Goal: Task Accomplishment & Management: Complete application form

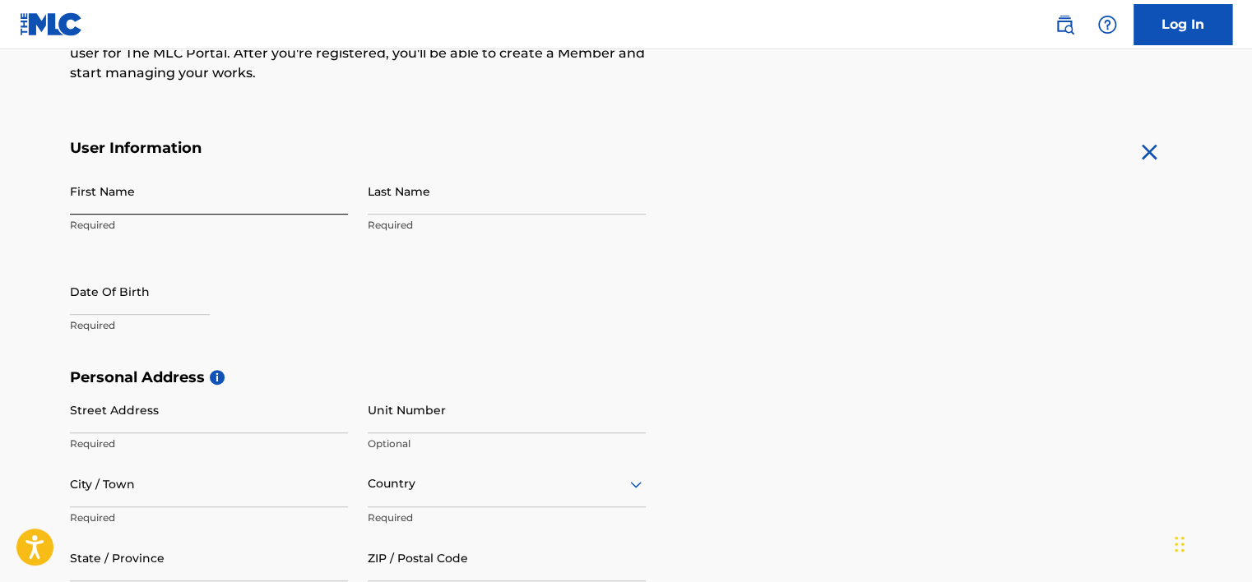
click at [174, 196] on input "First Name" at bounding box center [209, 191] width 278 height 47
type input "[PERSON_NAME]"
click at [523, 206] on input "Last Name" at bounding box center [507, 191] width 278 height 47
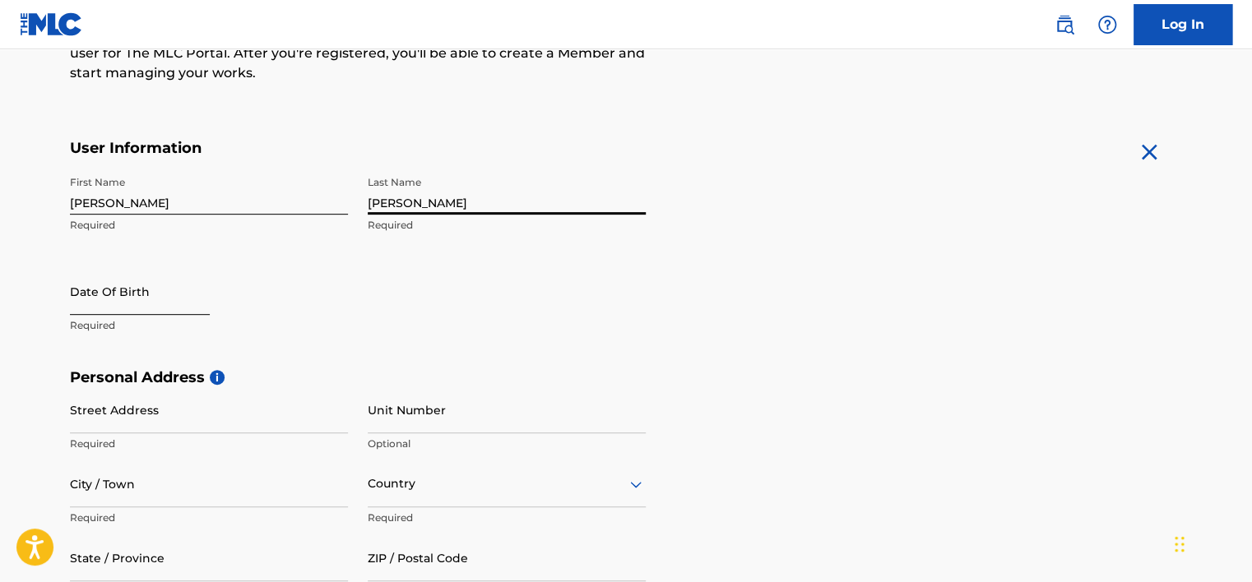
type input "[PERSON_NAME]"
select select "8"
select select "2025"
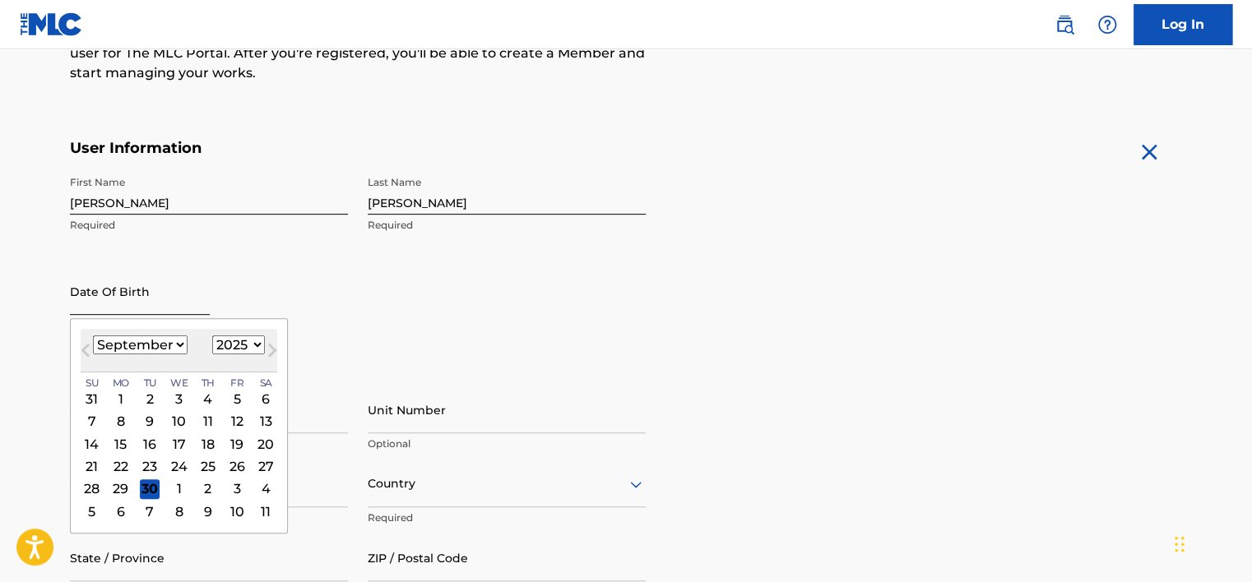
click at [115, 303] on input "text" at bounding box center [140, 291] width 140 height 47
type input "January 8 1998"
select select "8"
select select "2025"
type input "[STREET_ADDRESS][PERSON_NAME]"
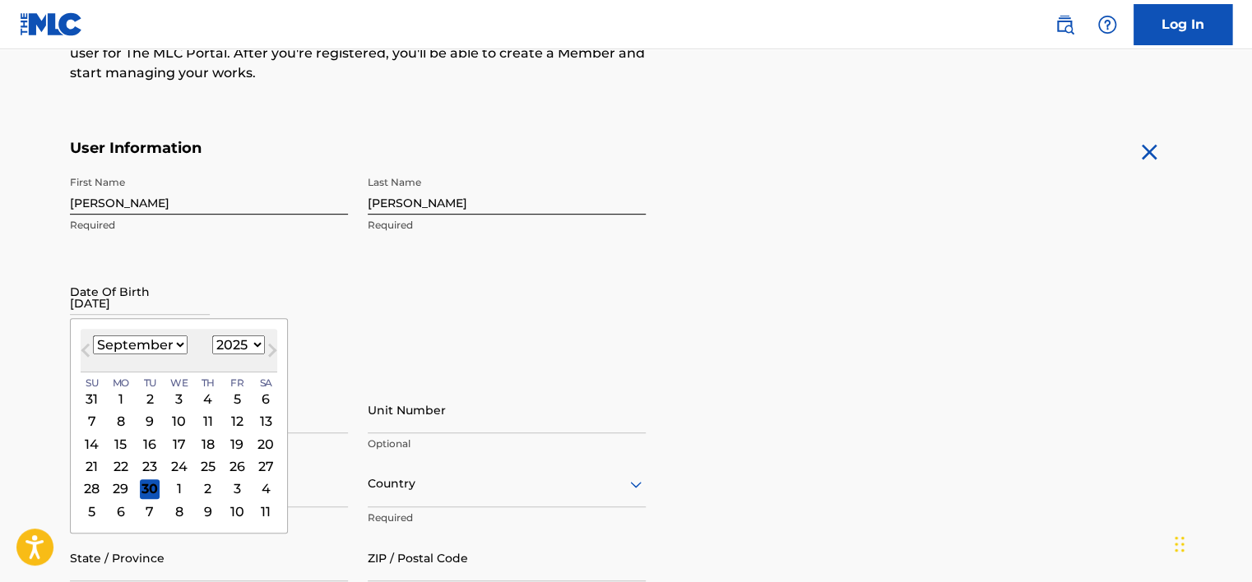
type input "Ha Noi"
type input "10000"
type input "[EMAIL_ADDRESS][DOMAIN_NAME]"
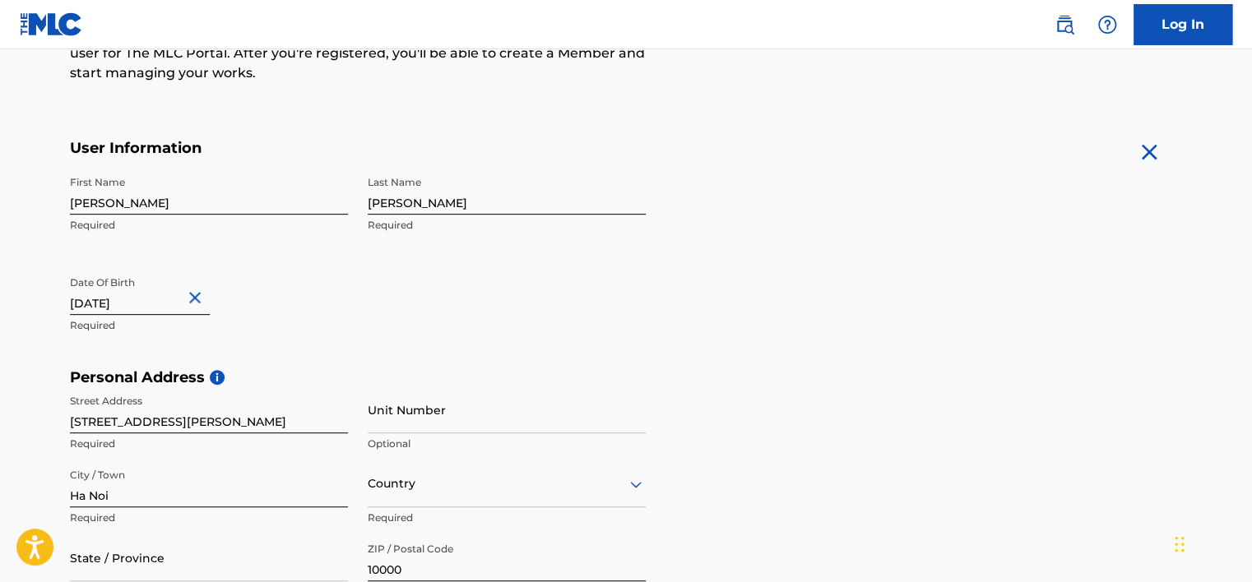
click at [30, 329] on main "The MLC uses identity verification before a user is registered to comply with K…" at bounding box center [626, 382] width 1252 height 1158
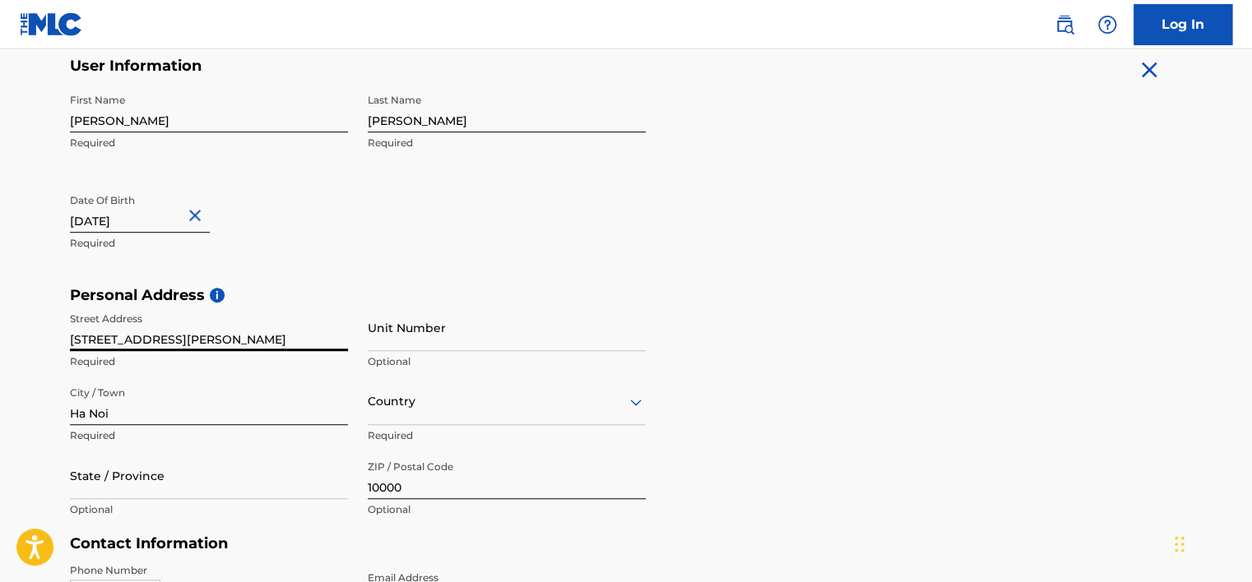
drag, startPoint x: 113, startPoint y: 340, endPoint x: 12, endPoint y: 340, distance: 100.3
click at [12, 340] on main "The MLC uses identity verification before a user is registered to comply with K…" at bounding box center [626, 299] width 1252 height 1158
type input "Van Nam, Phuc Tho"
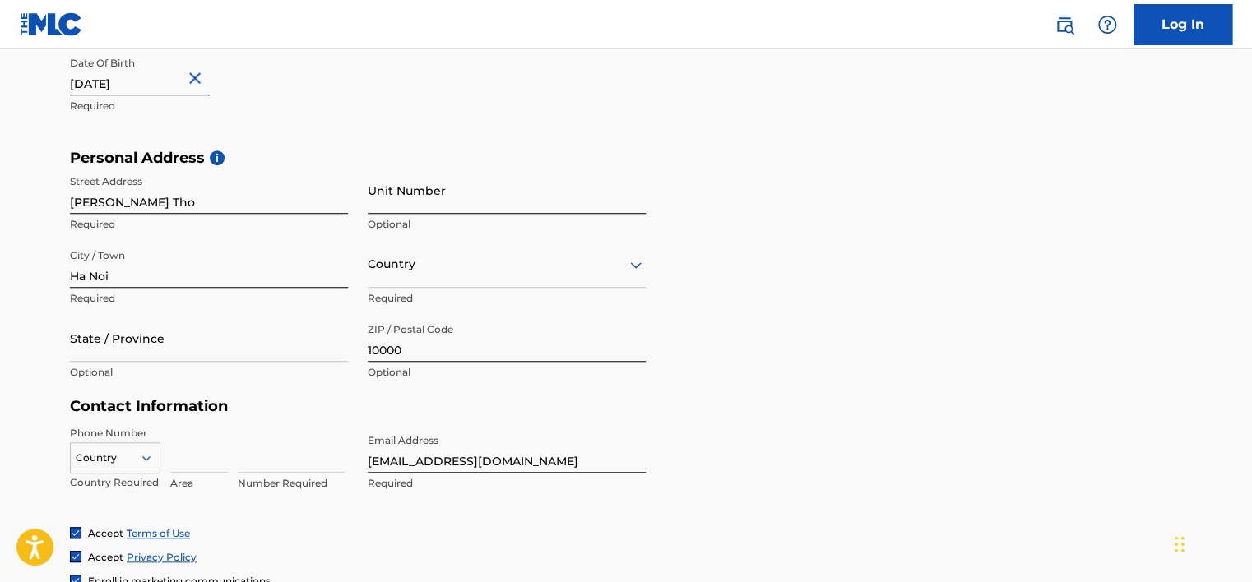
scroll to position [493, 0]
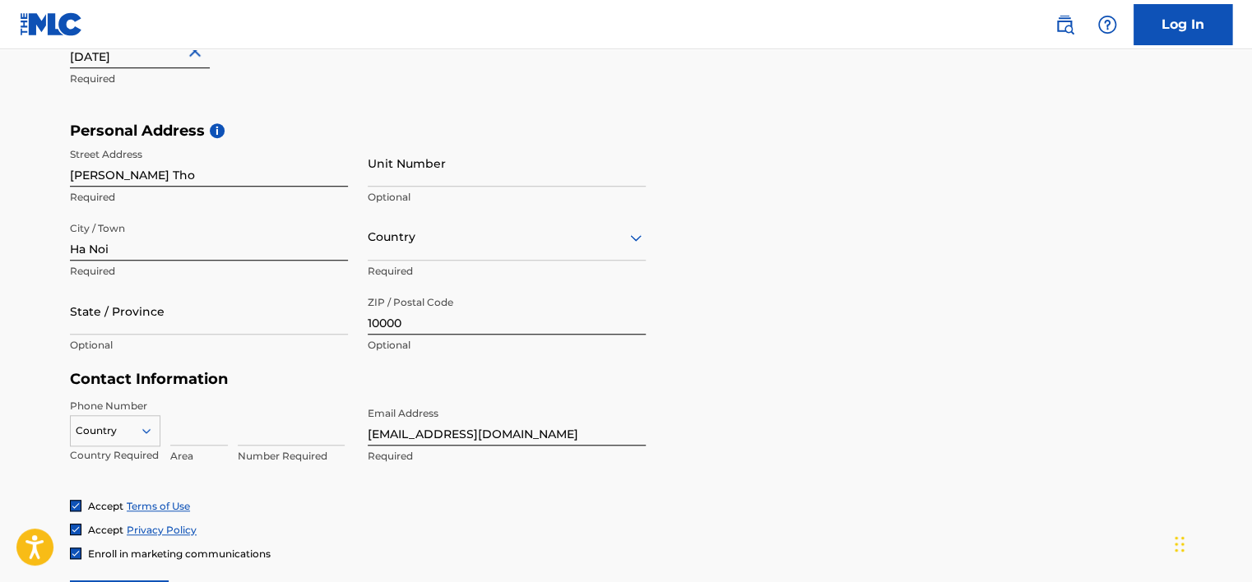
click at [455, 252] on div "Country" at bounding box center [507, 237] width 278 height 47
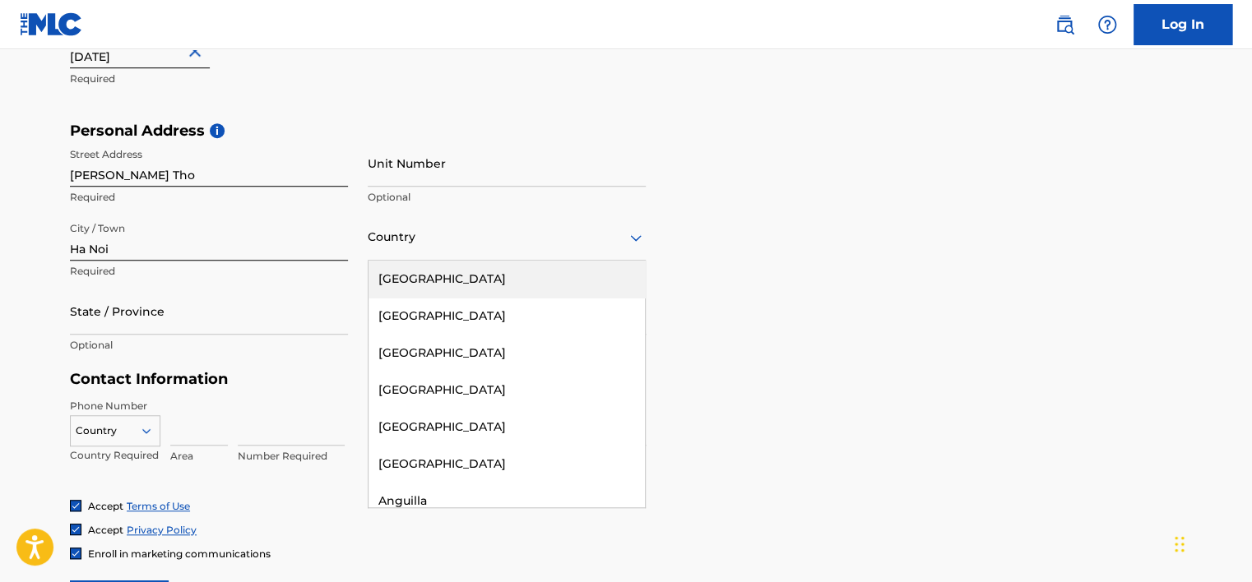
type input "v"
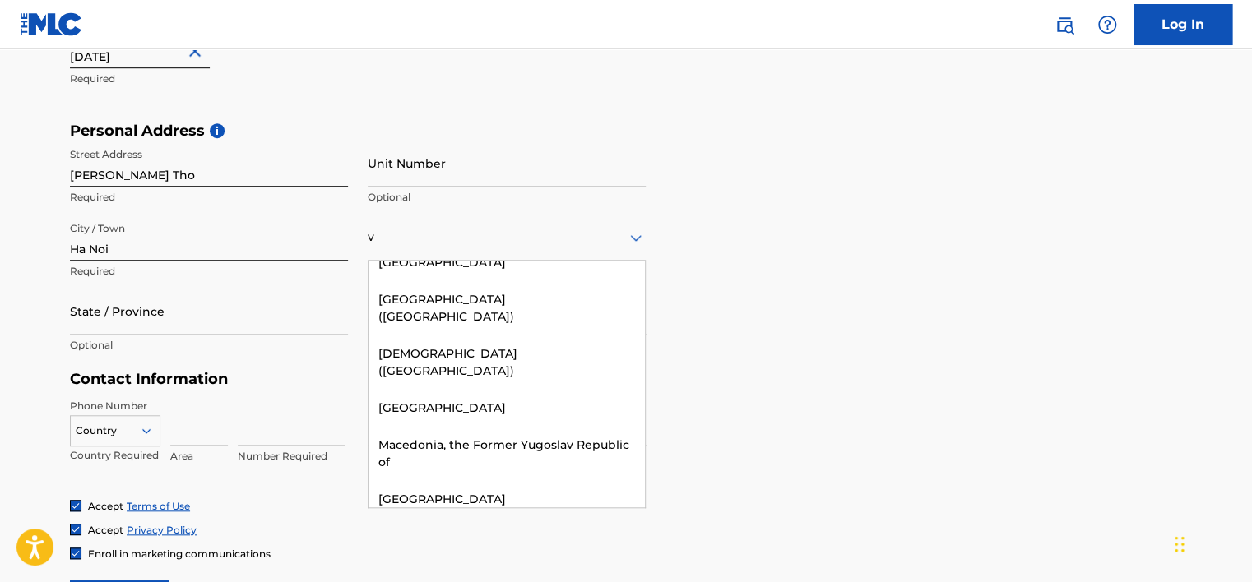
scroll to position [585, 0]
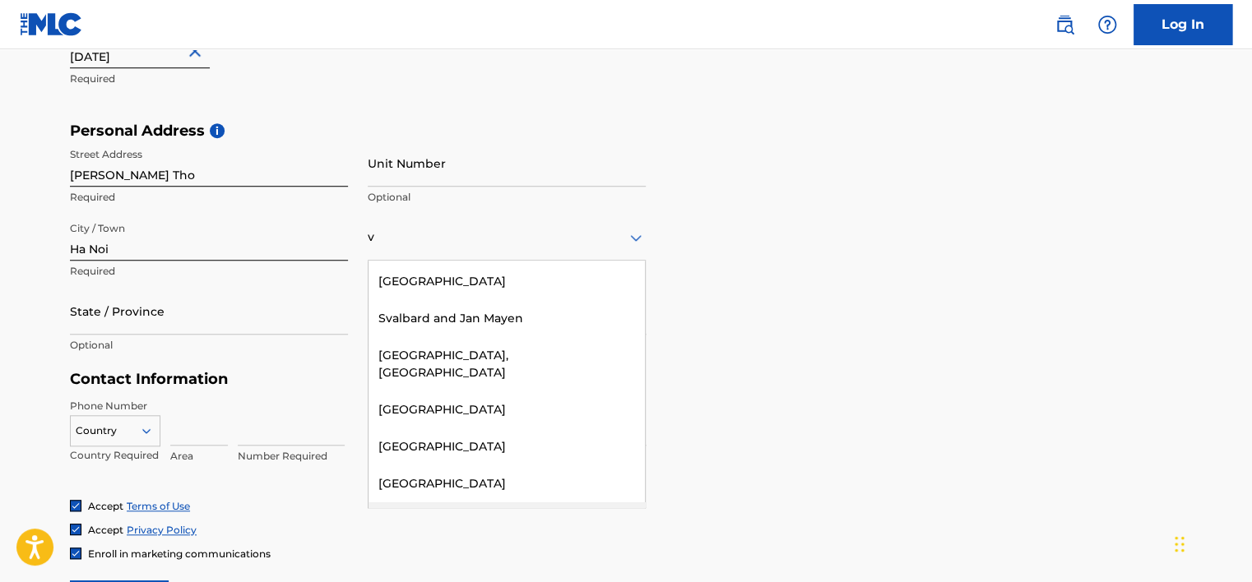
click at [427, 502] on div "Viet Nam" at bounding box center [506, 520] width 276 height 37
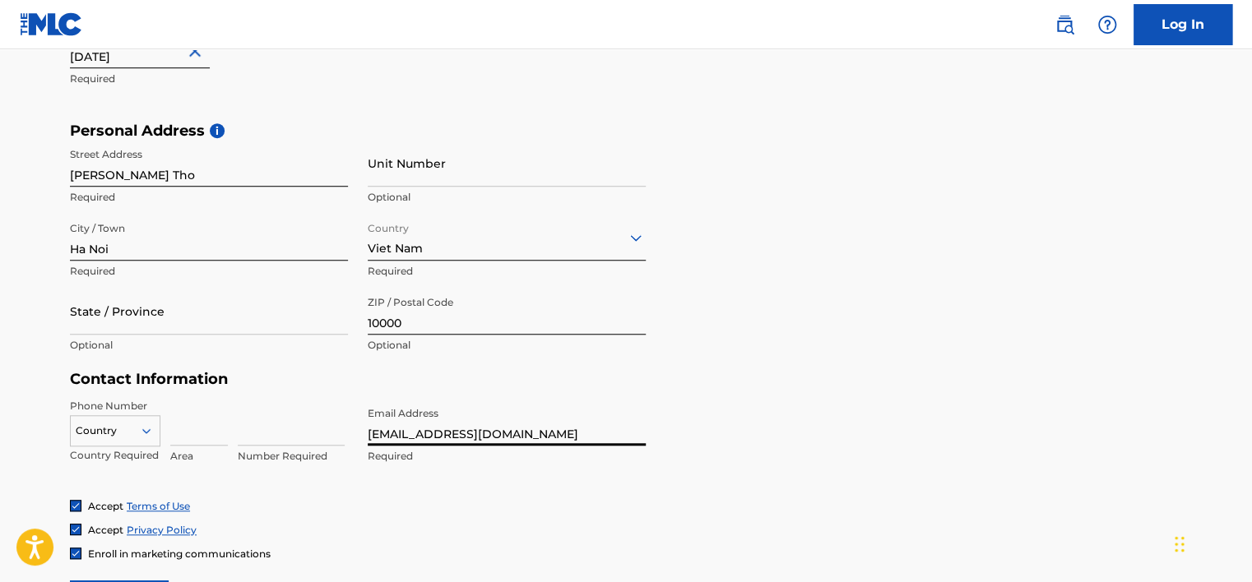
drag, startPoint x: 401, startPoint y: 431, endPoint x: 553, endPoint y: 451, distance: 153.5
click at [553, 451] on div "Email Address info@tamedia.group Required" at bounding box center [507, 436] width 278 height 74
click at [420, 433] on input "info@briliantmusic.net" at bounding box center [507, 422] width 278 height 47
drag, startPoint x: 538, startPoint y: 442, endPoint x: 526, endPoint y: 441, distance: 12.4
click at [538, 442] on input "info@brilliantmusic.net" at bounding box center [507, 422] width 278 height 47
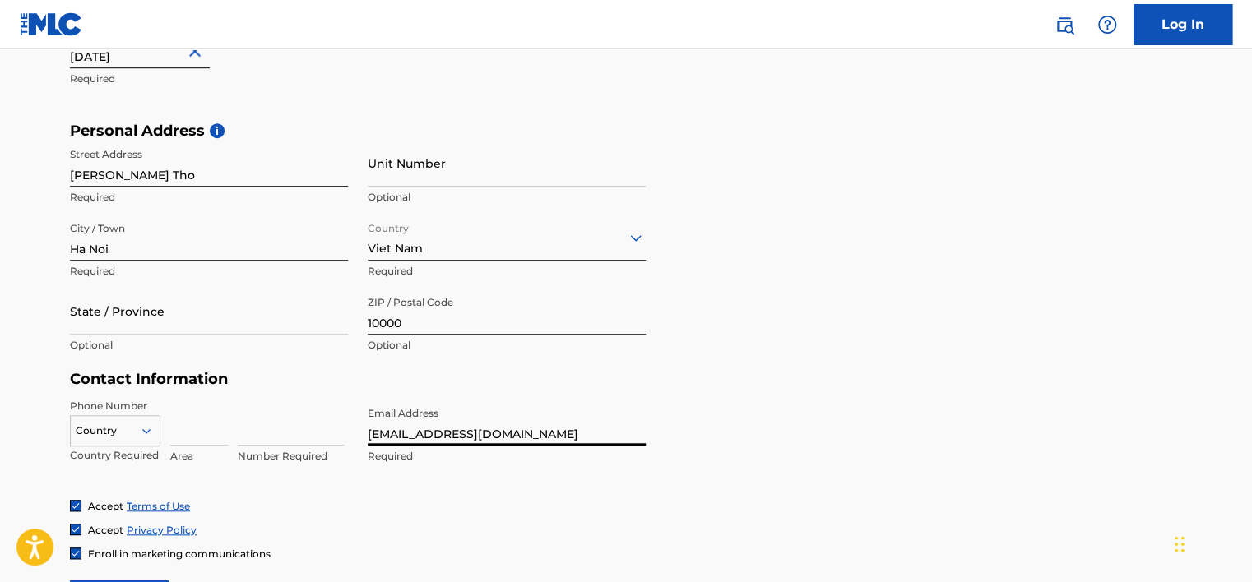
drag, startPoint x: 523, startPoint y: 438, endPoint x: 345, endPoint y: 437, distance: 177.6
click at [345, 437] on div "Phone Number Country Country Required Area Number Required Email Address info@b…" at bounding box center [358, 449] width 576 height 100
type input "info@brilliantmusic.net"
click at [987, 396] on form "User Information First Name Dung Required Last Name Bui Required Date Of Birth …" at bounding box center [626, 256] width 1112 height 729
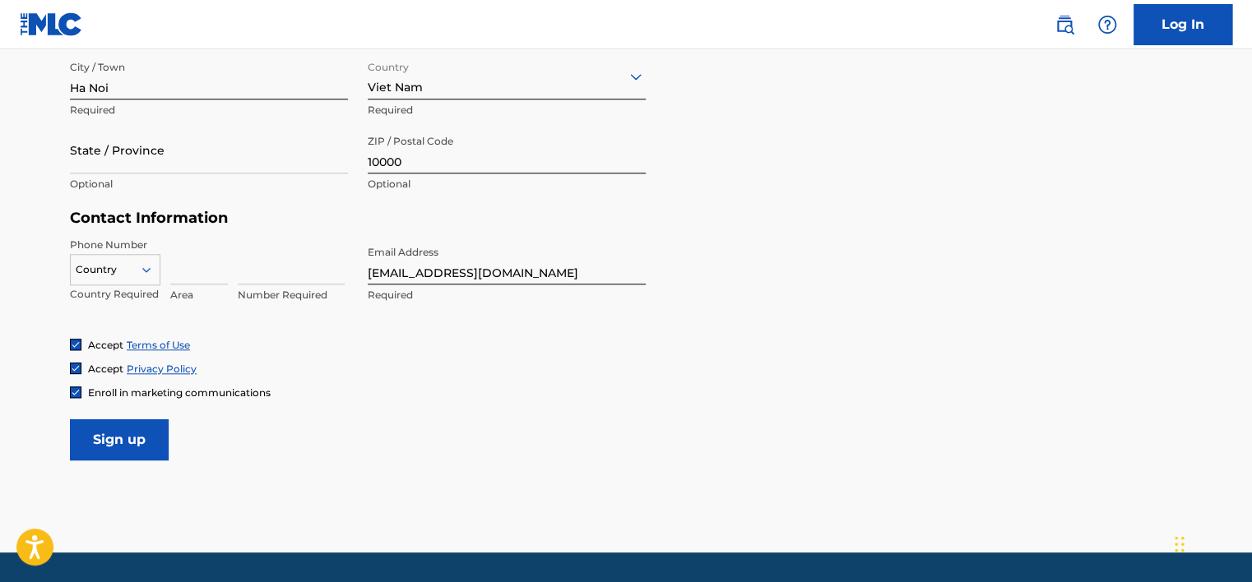
scroll to position [658, 0]
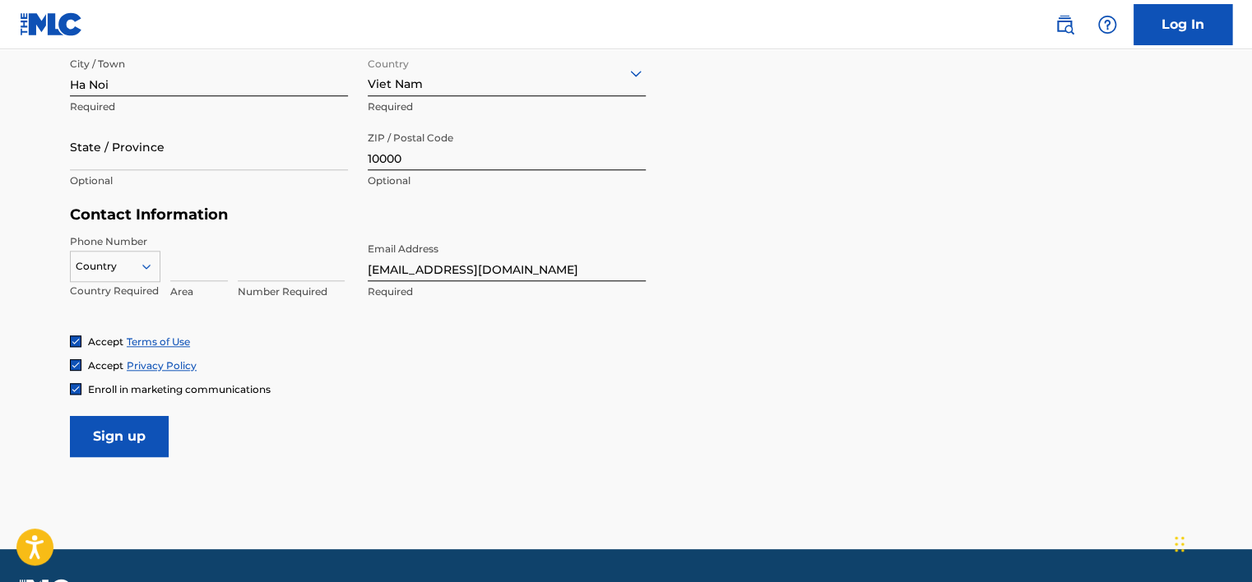
click at [124, 272] on div at bounding box center [115, 266] width 89 height 18
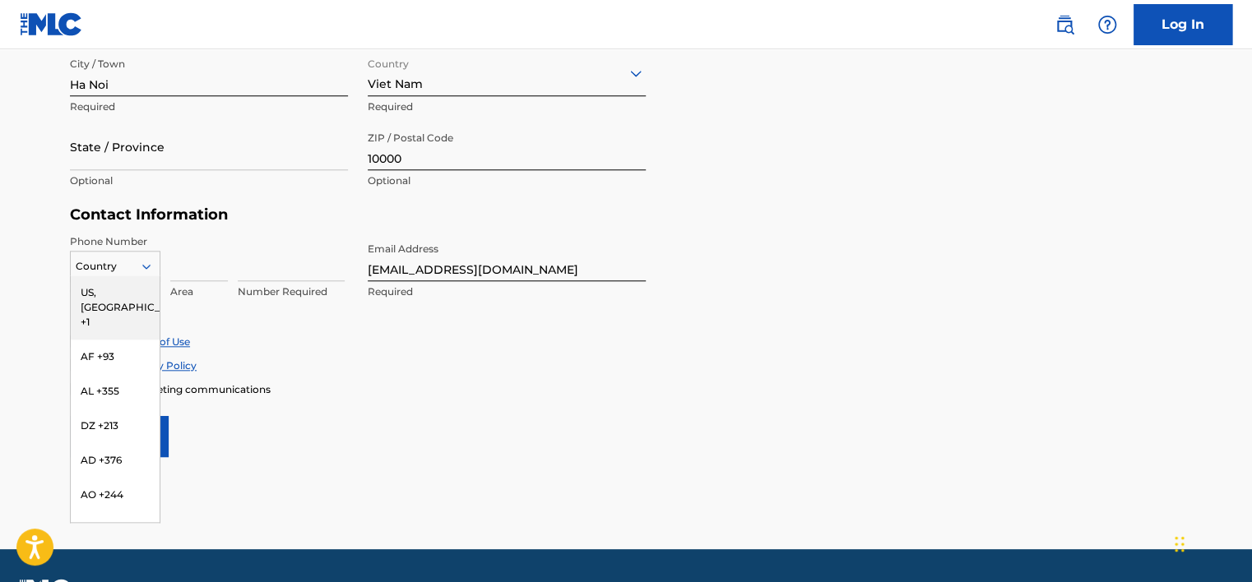
type input "v"
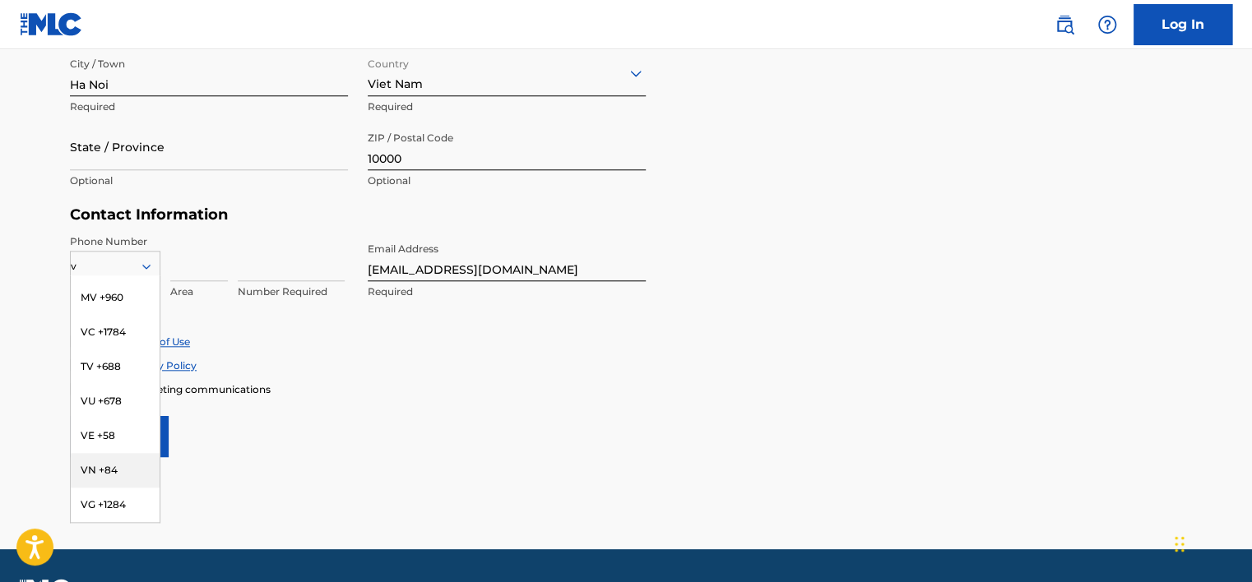
click at [95, 473] on div "VN +84" at bounding box center [115, 470] width 89 height 35
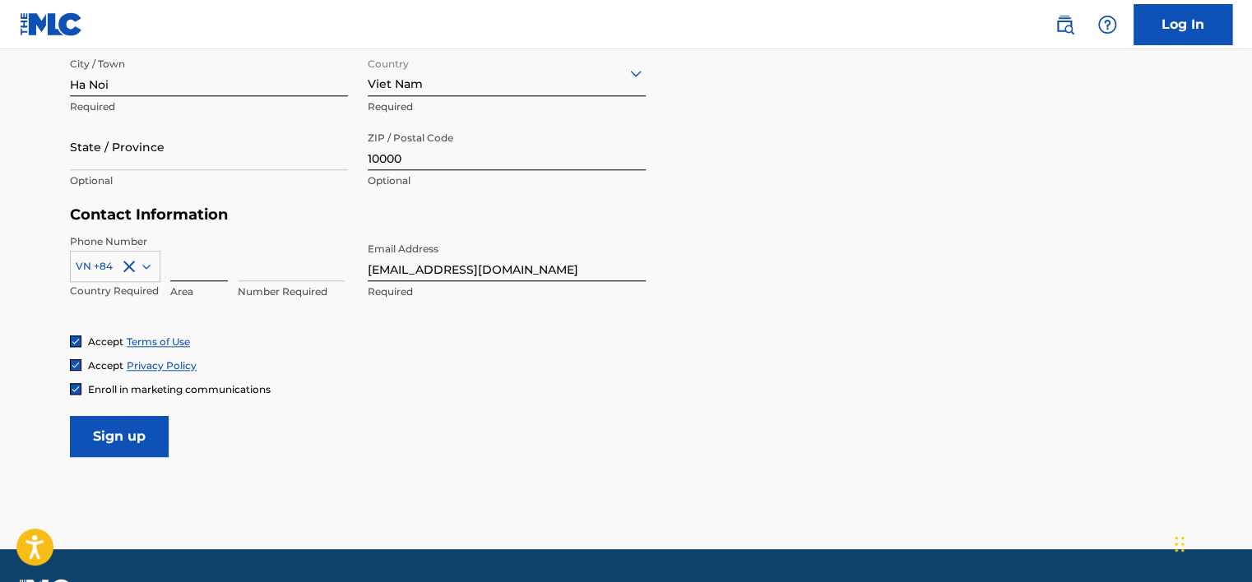
click at [208, 266] on input at bounding box center [199, 257] width 58 height 47
click at [287, 270] on input at bounding box center [291, 257] width 107 height 47
type input "326753535"
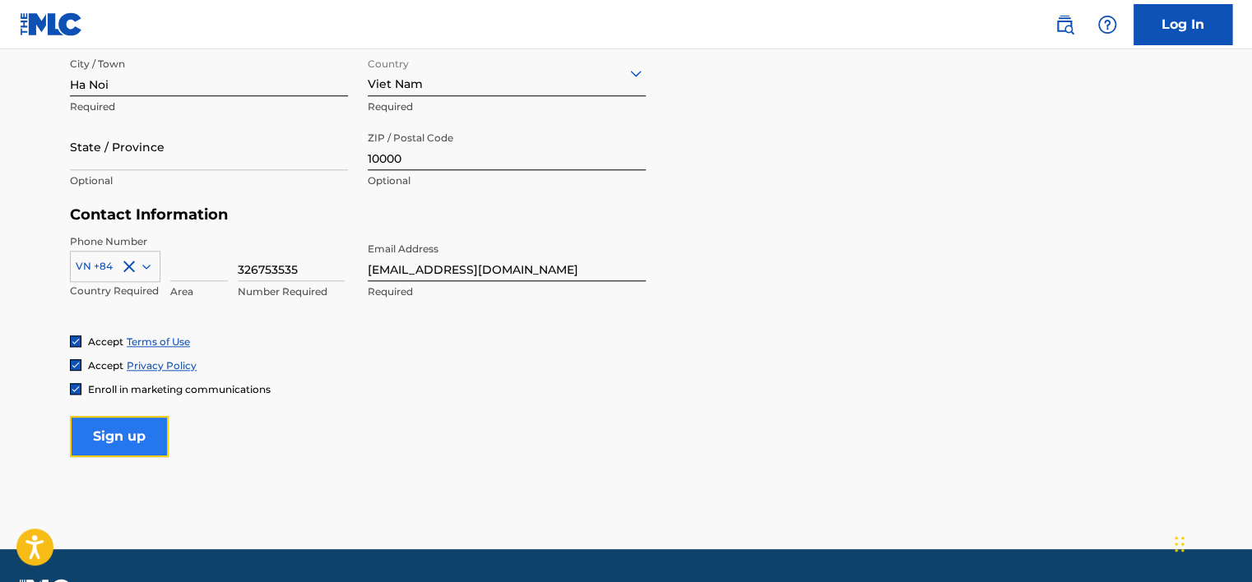
click at [122, 447] on input "Sign up" at bounding box center [119, 436] width 99 height 41
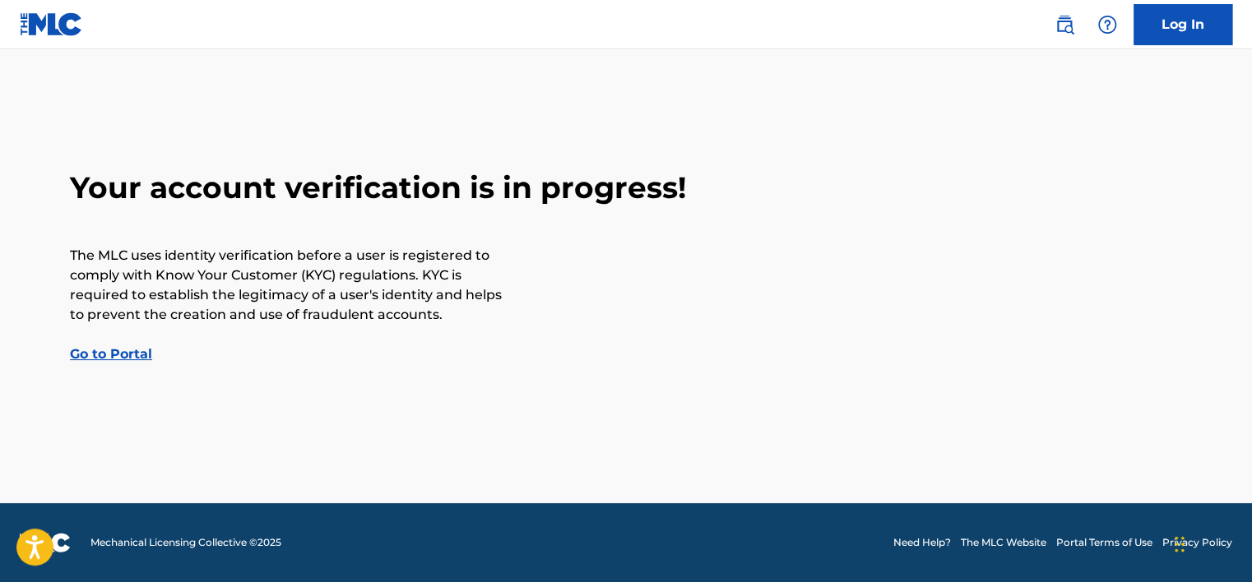
click at [105, 359] on link "Go to Portal" at bounding box center [111, 354] width 82 height 16
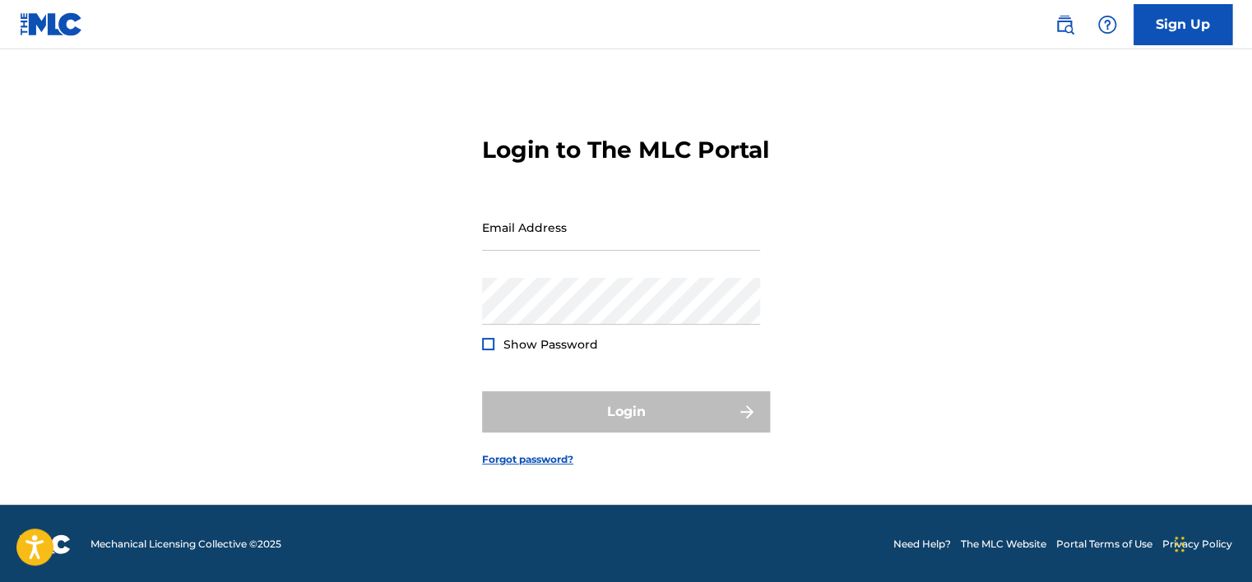
scroll to position [26, 0]
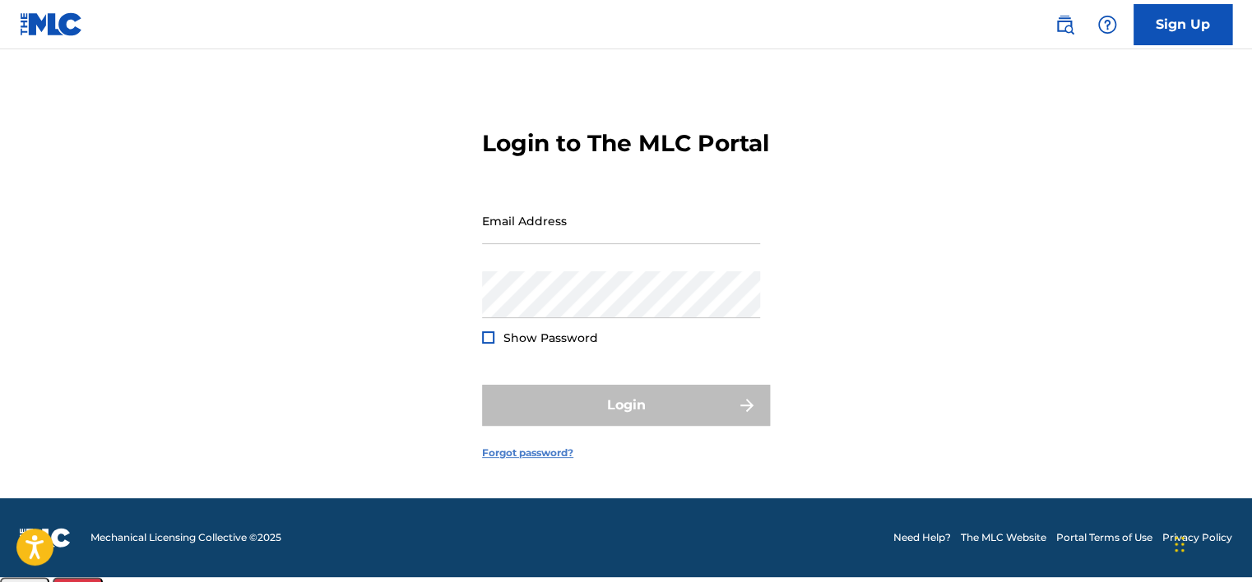
click at [501, 461] on link "Forgot password?" at bounding box center [527, 453] width 91 height 15
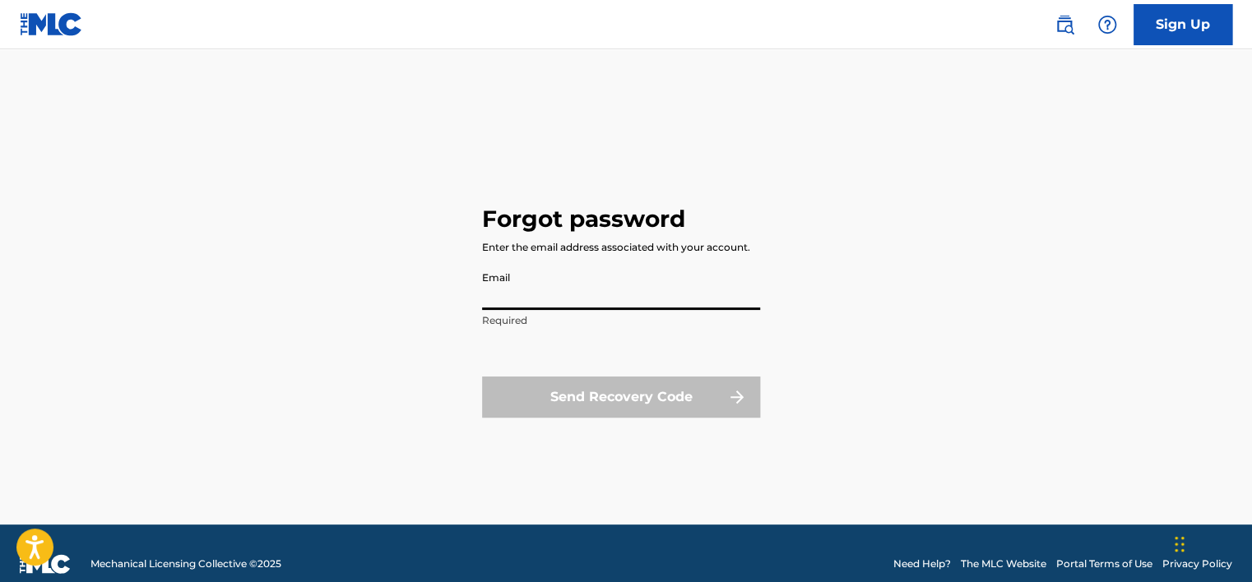
click at [563, 299] on input "Email" at bounding box center [621, 286] width 278 height 47
type input "i"
type input "ì"
type input "[EMAIL_ADDRESS][DOMAIN_NAME]"
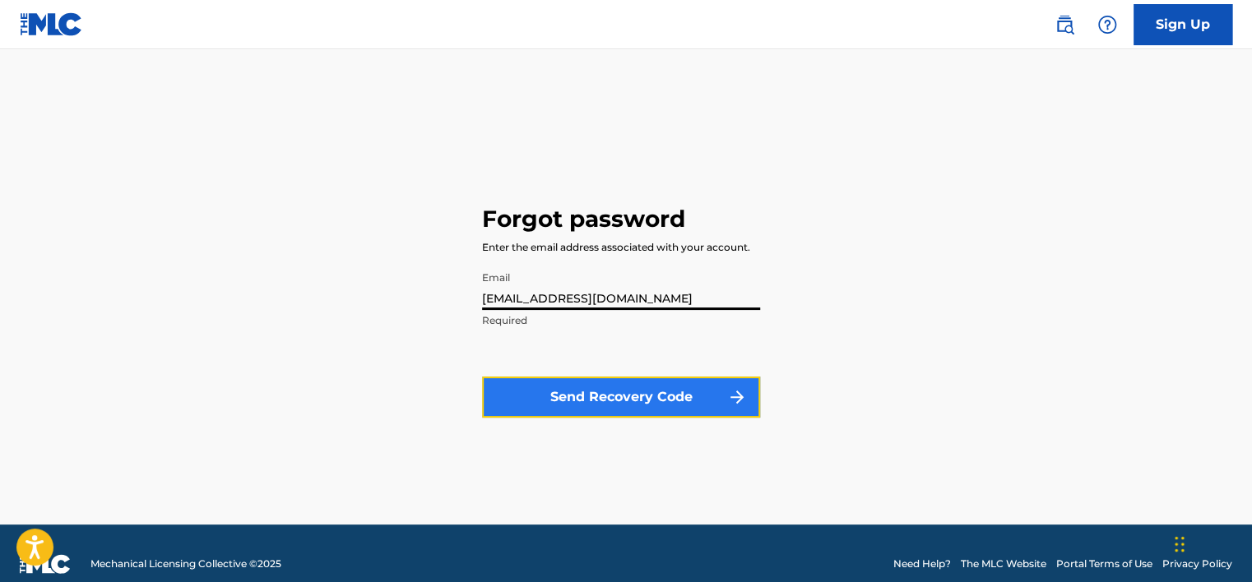
click at [546, 414] on button "Send Recovery Code" at bounding box center [621, 397] width 278 height 41
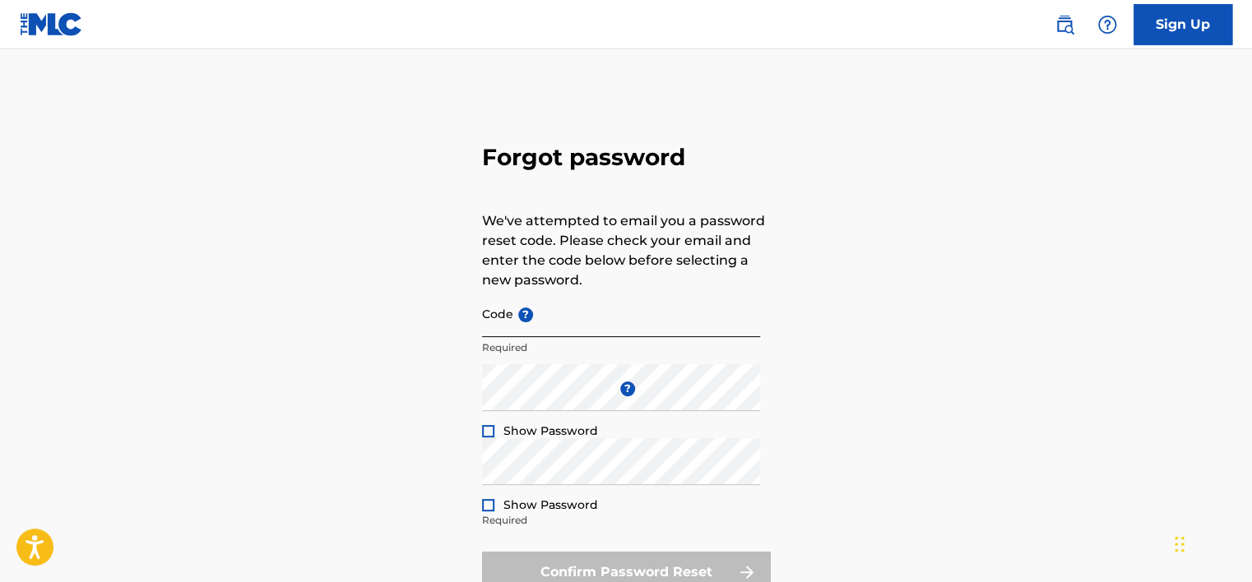
click at [603, 327] on input "Code ?" at bounding box center [621, 313] width 278 height 47
paste input "FP_f069b5ea6718e432baa8628f64b9"
type input "FP_f069b5ea6718e432baa8628f64b9"
click at [489, 434] on div at bounding box center [488, 431] width 12 height 12
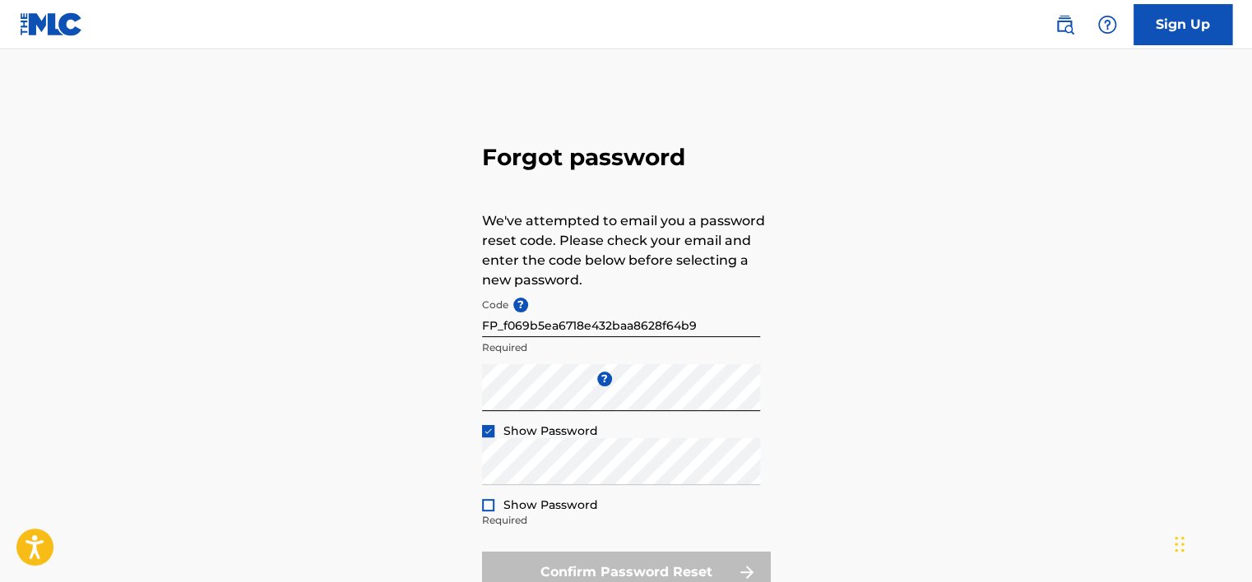
click at [489, 433] on img at bounding box center [488, 431] width 9 height 9
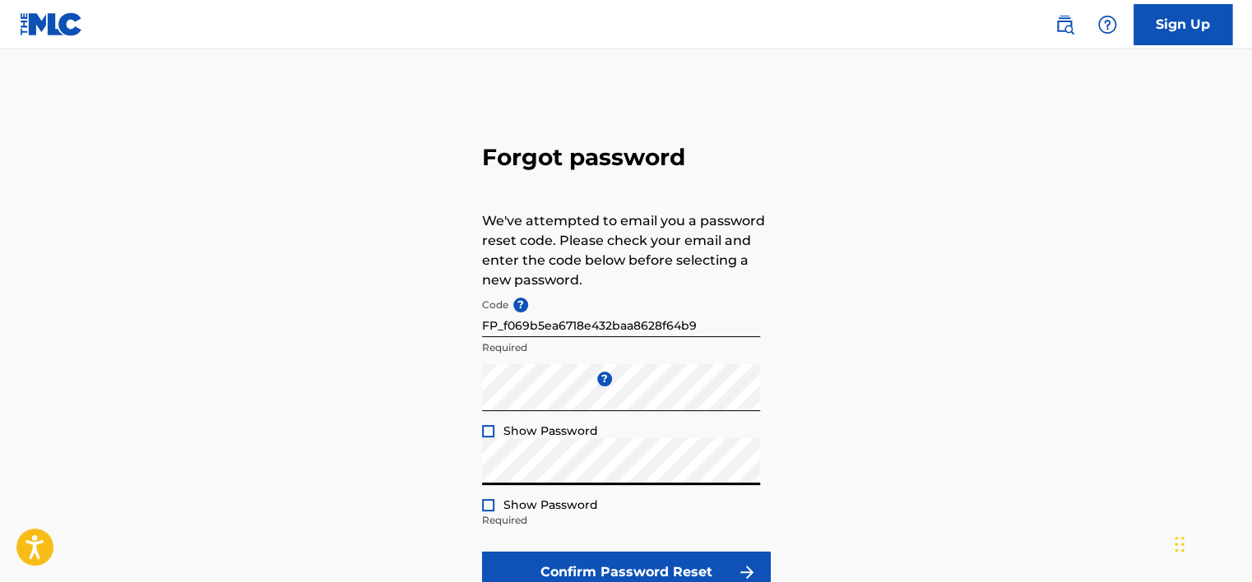
scroll to position [135, 0]
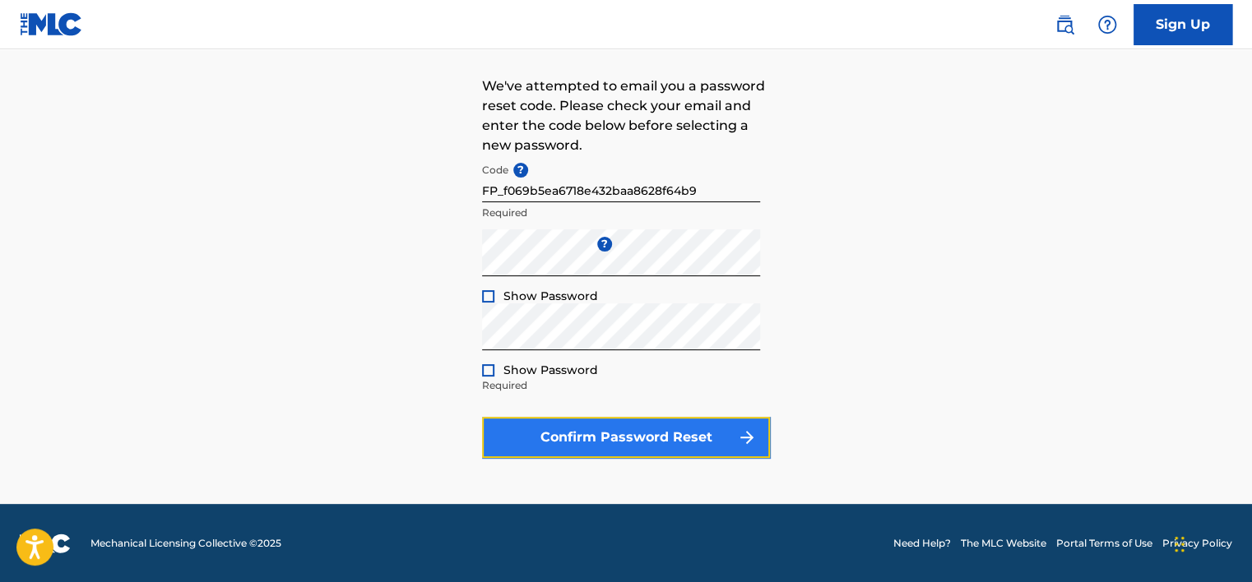
click at [653, 446] on button "Confirm Password Reset" at bounding box center [626, 437] width 288 height 41
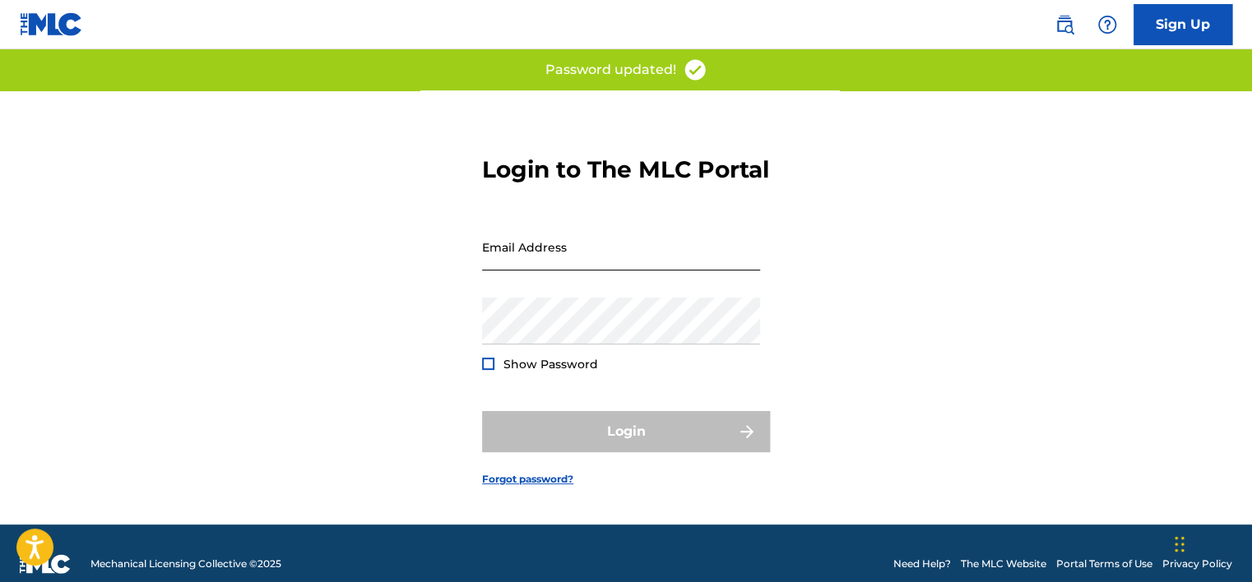
click at [567, 271] on input "Email Address" at bounding box center [621, 247] width 278 height 47
type input "[EMAIL_ADDRESS][DOMAIN_NAME]"
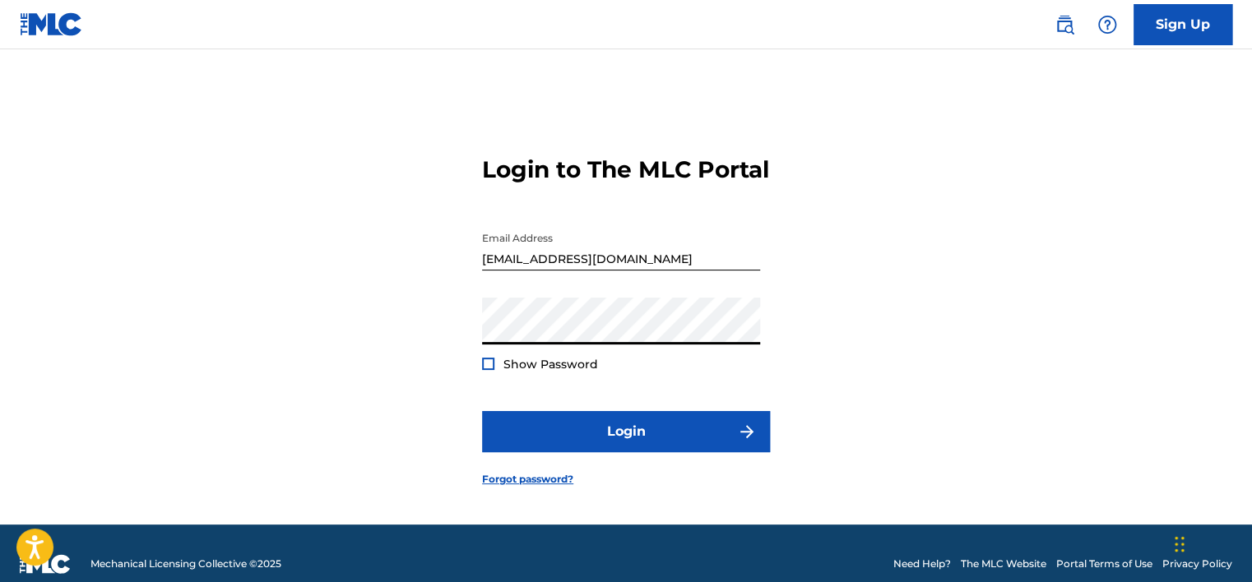
click at [483, 370] on div at bounding box center [488, 364] width 12 height 12
click at [484, 368] on img at bounding box center [488, 363] width 9 height 9
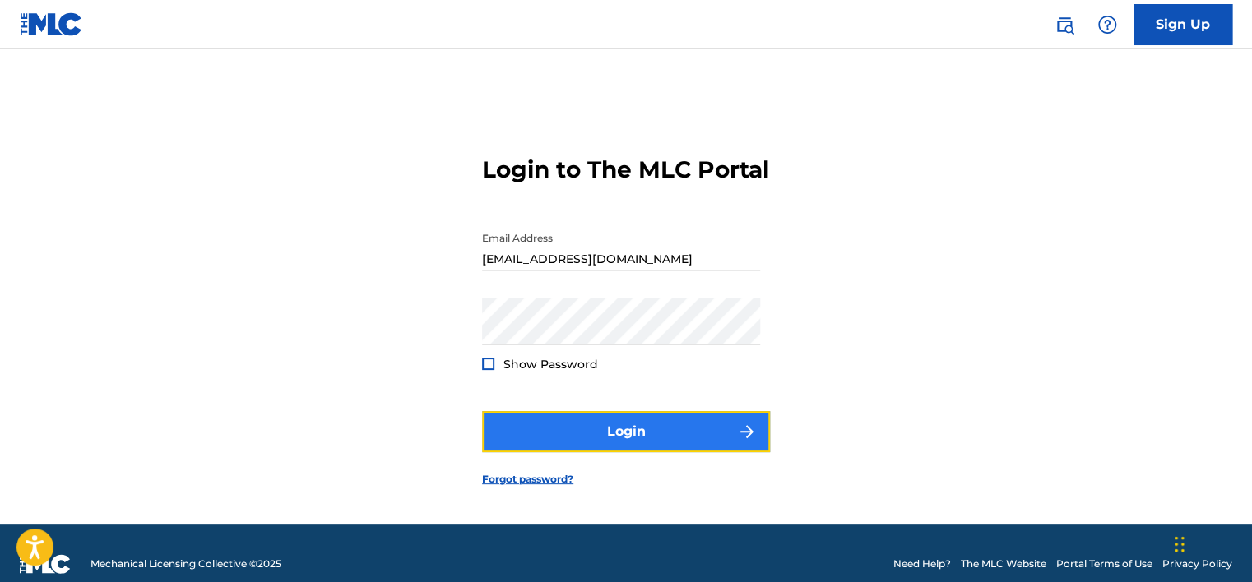
click at [513, 442] on button "Login" at bounding box center [626, 431] width 288 height 41
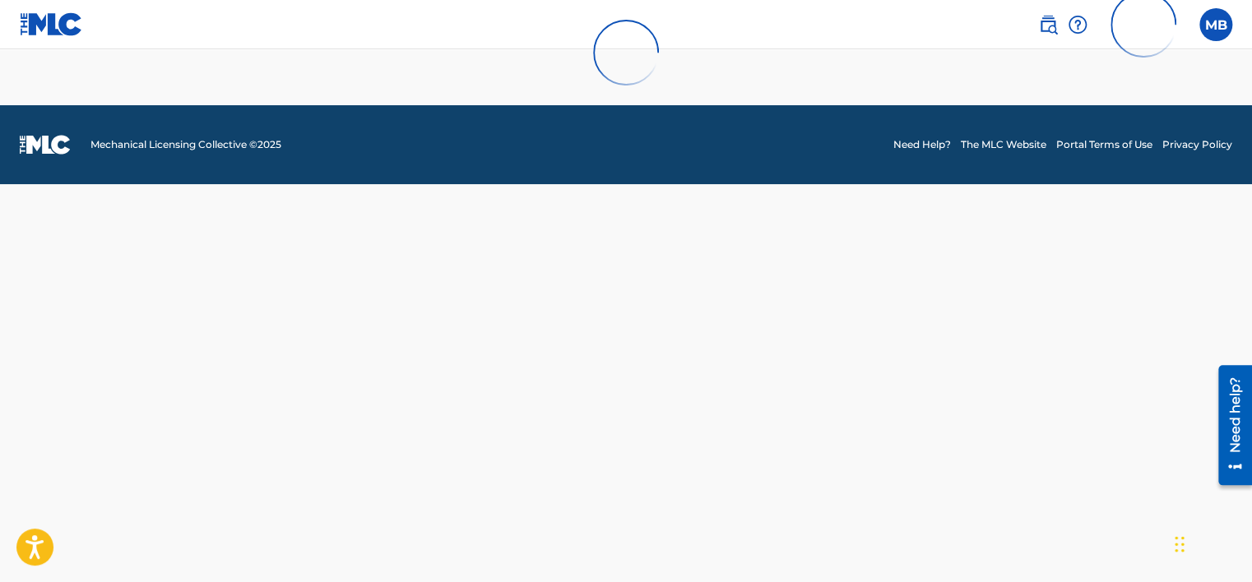
click at [794, 277] on div "MB MB Manh Dung Bui info@tamedia.group Profile Log out Mechanical Licensing Col…" at bounding box center [626, 291] width 1252 height 582
click at [1211, 23] on div at bounding box center [626, 52] width 1252 height 105
click at [1219, 25] on div at bounding box center [626, 52] width 1252 height 105
click at [1212, 27] on div at bounding box center [626, 52] width 1252 height 105
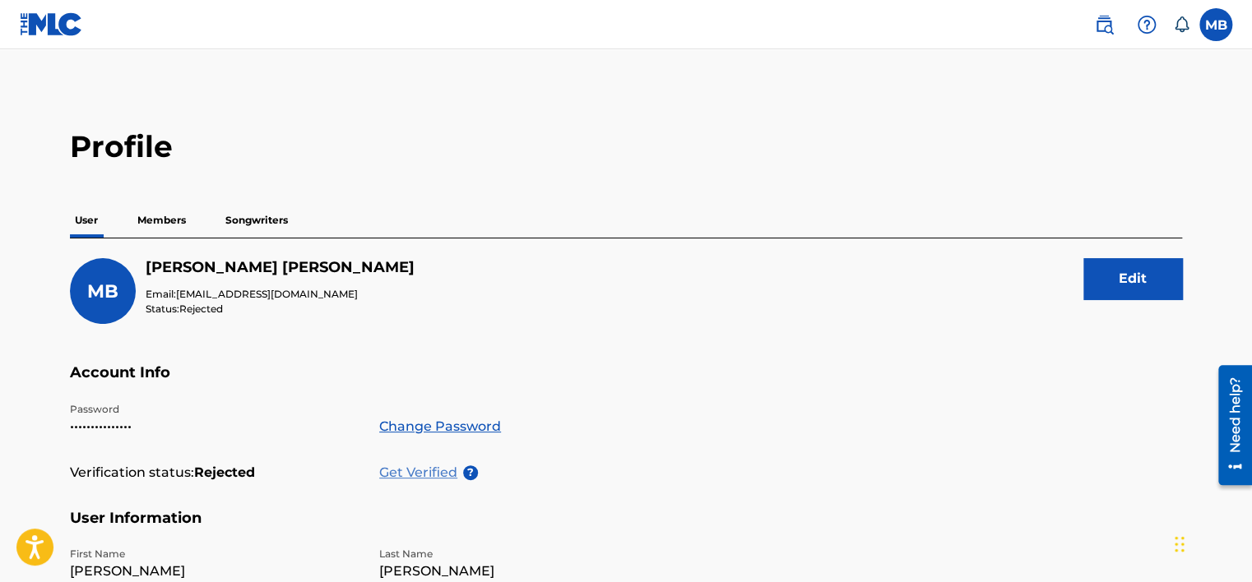
click at [438, 466] on p "Get Verified" at bounding box center [421, 473] width 84 height 20
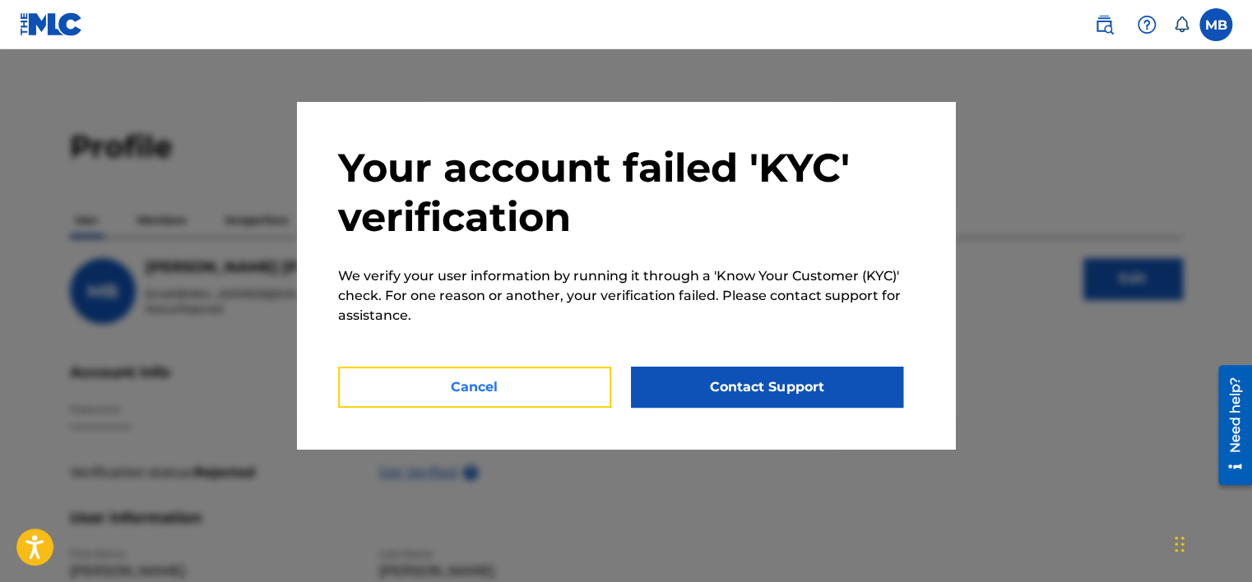
click at [532, 388] on button "Cancel" at bounding box center [474, 387] width 273 height 41
